Goal: Navigation & Orientation: Find specific page/section

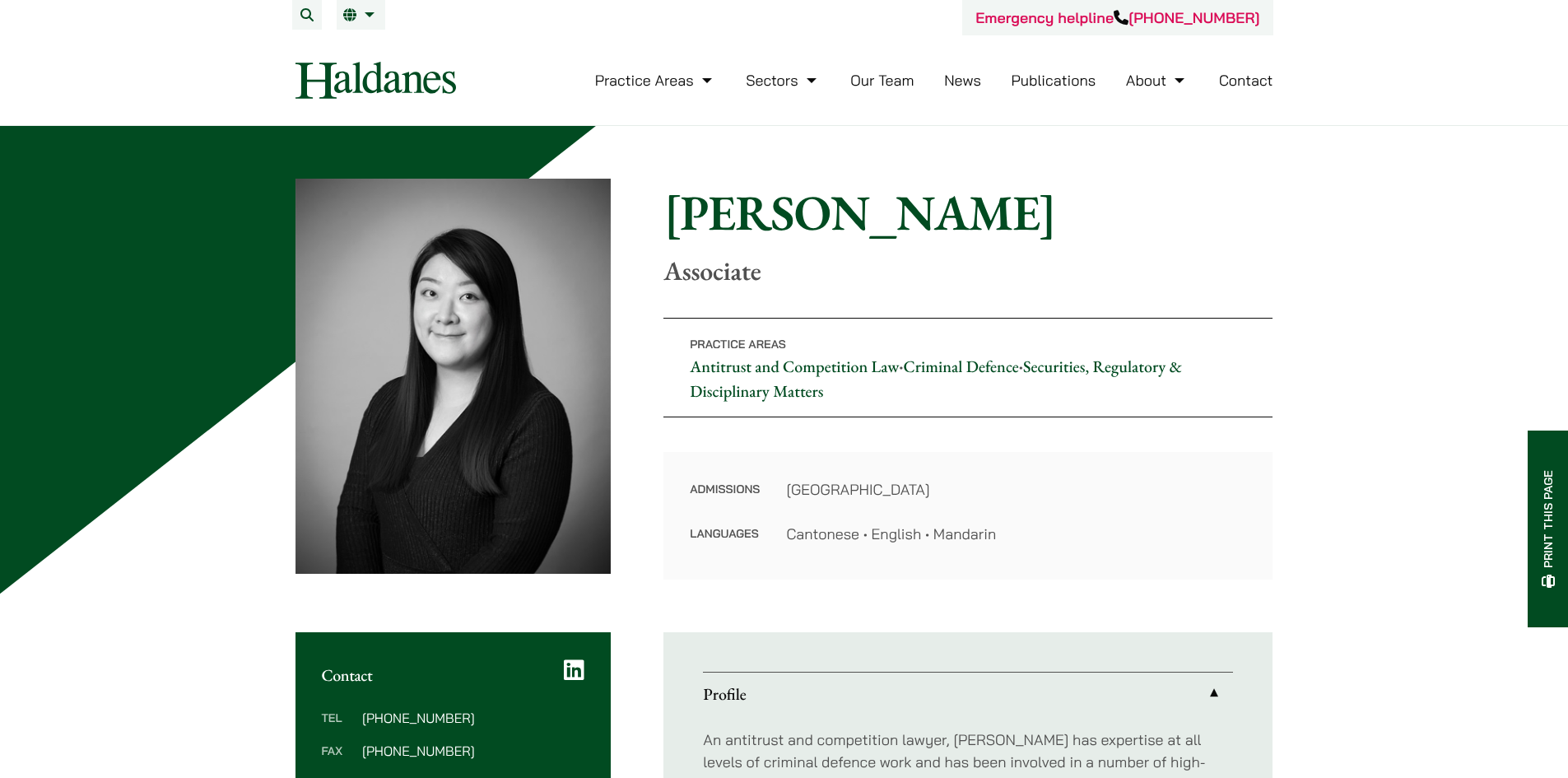
click at [875, 77] on link "Our Team" at bounding box center [882, 80] width 64 height 19
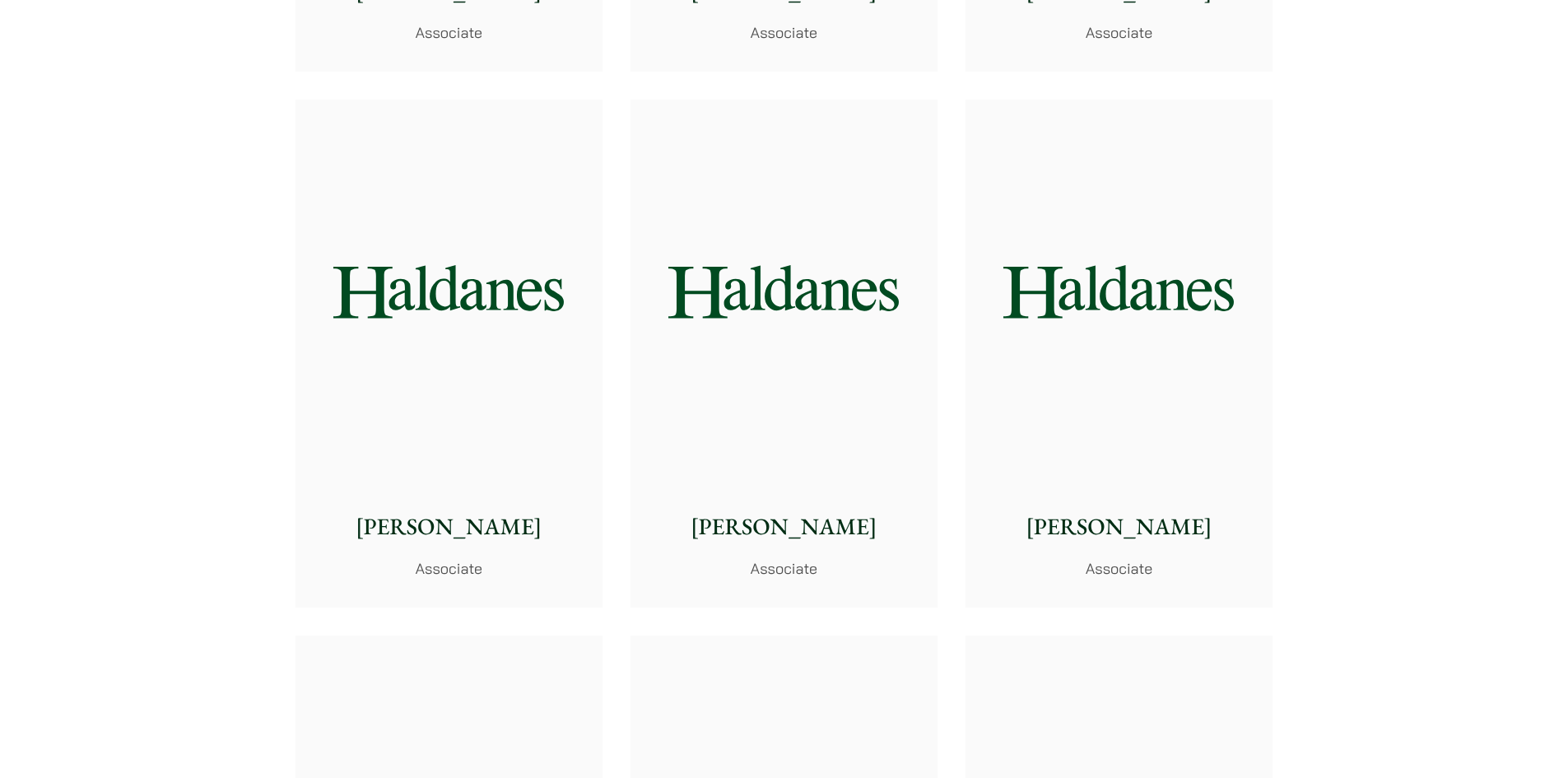
scroll to position [5844, 0]
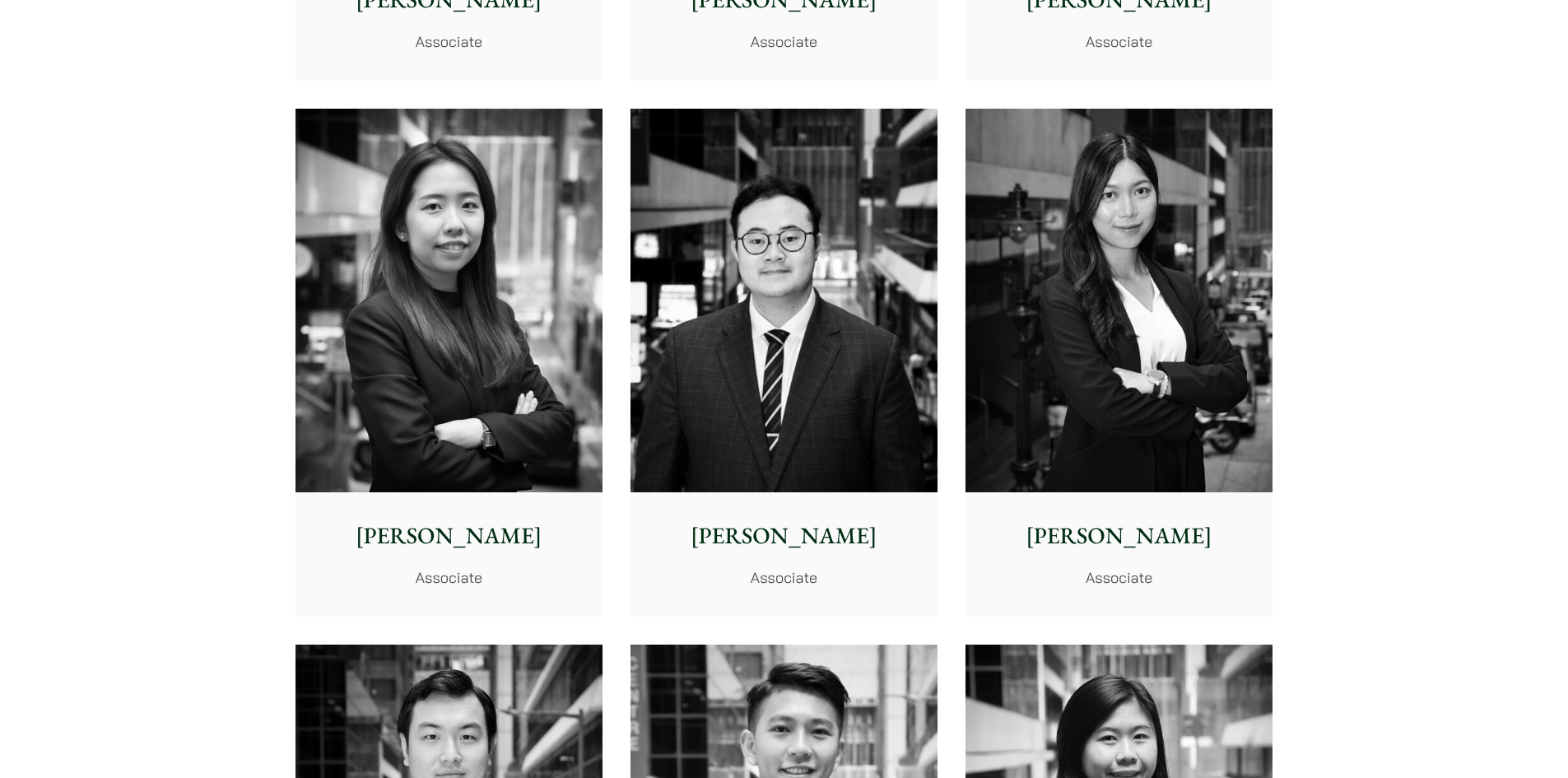
click at [1086, 431] on img at bounding box center [1119, 300] width 307 height 384
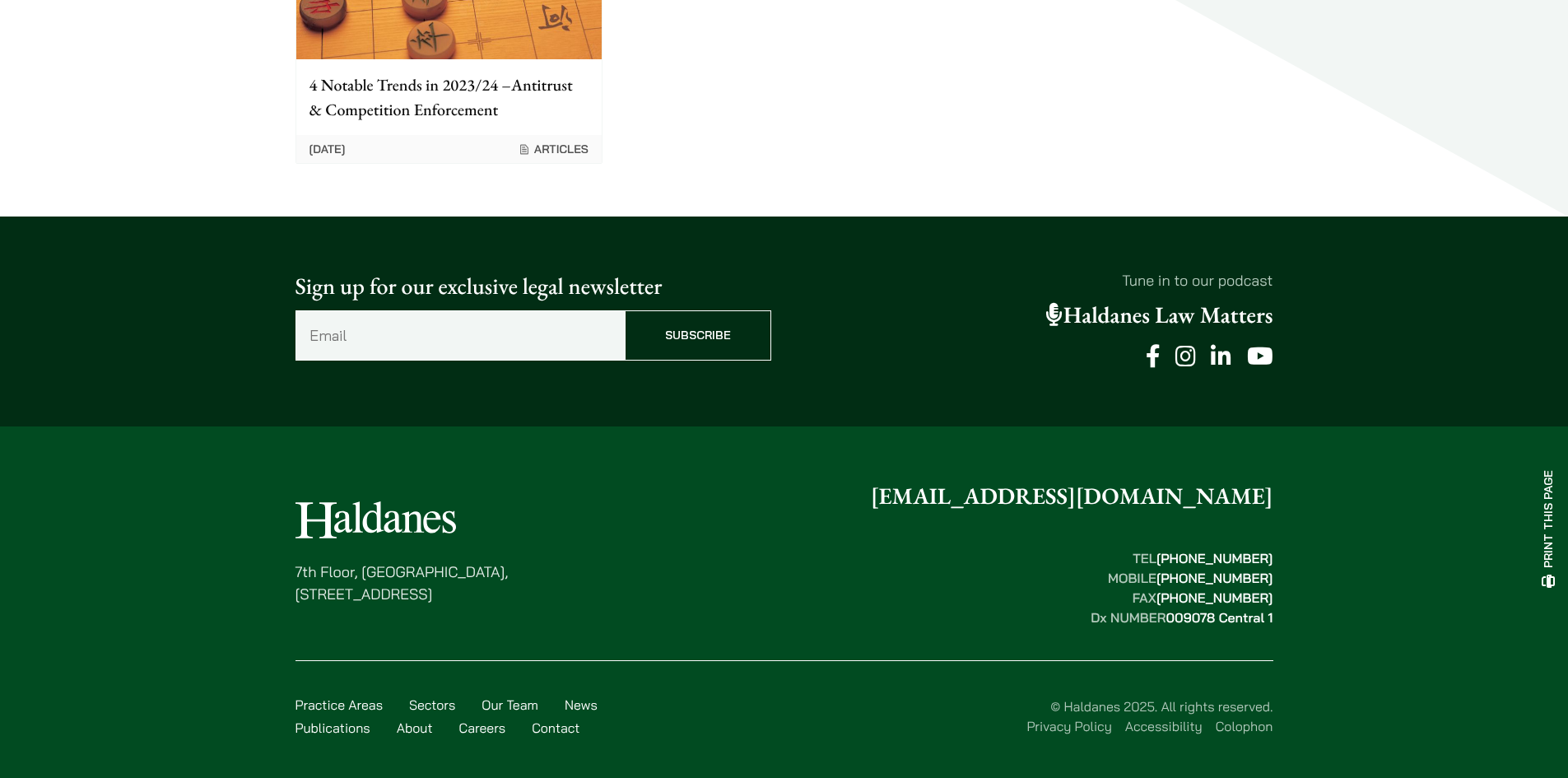
scroll to position [1284, 0]
